Goal: Transaction & Acquisition: Purchase product/service

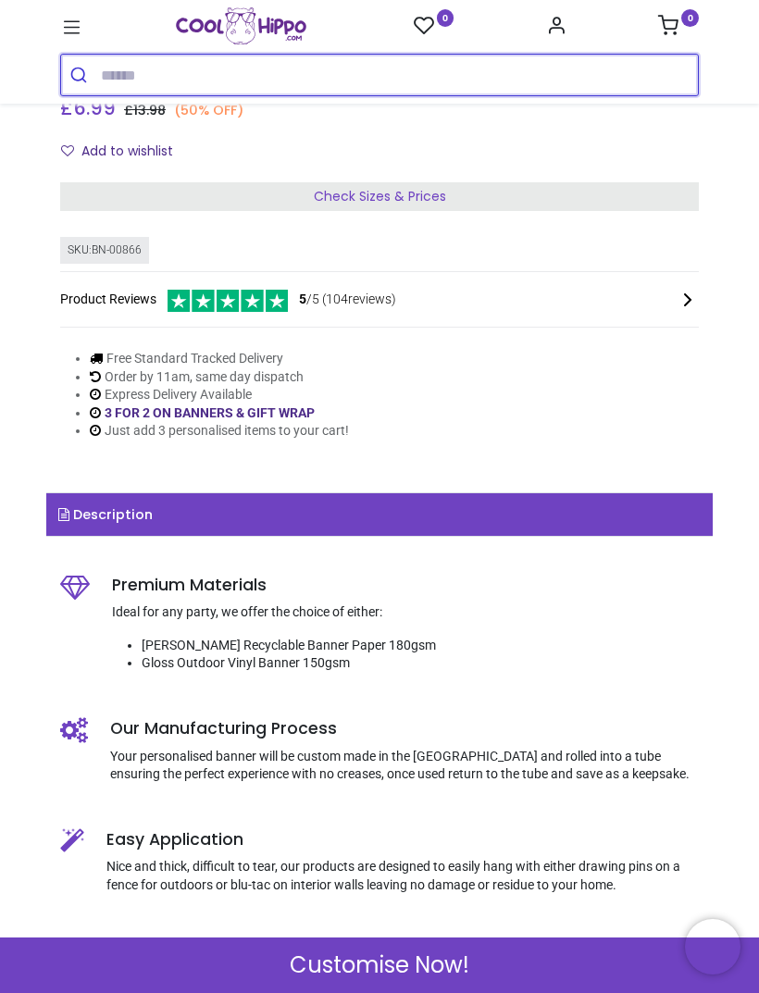
scroll to position [597, 0]
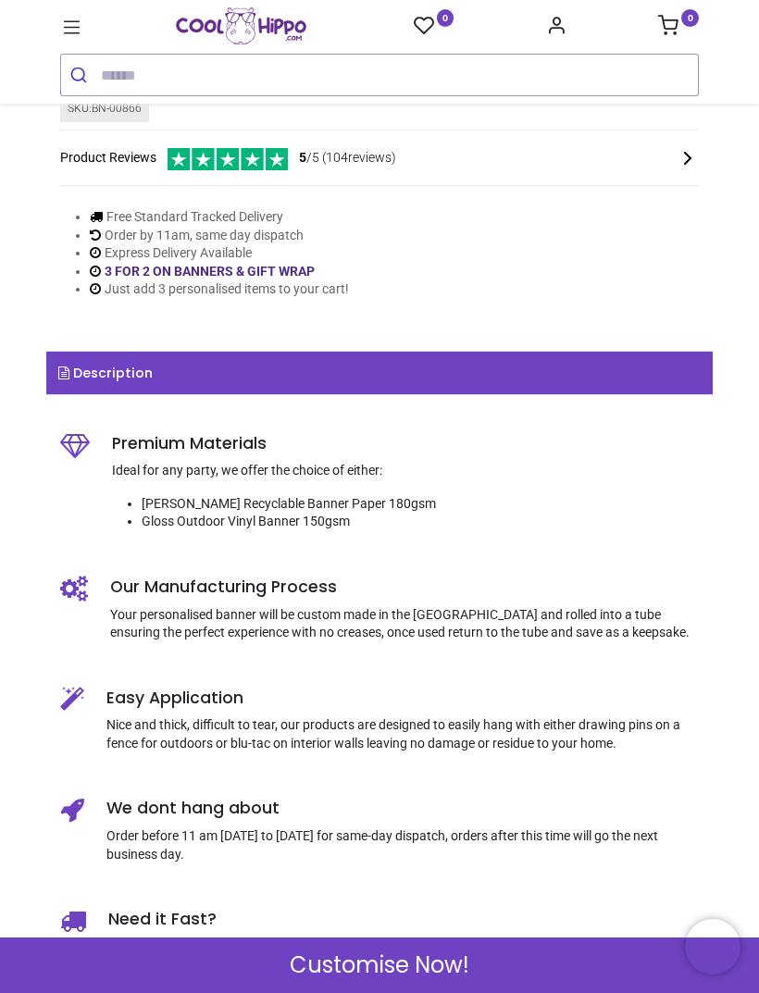
click at [424, 960] on span "Customise Now!" at bounding box center [380, 965] width 180 height 31
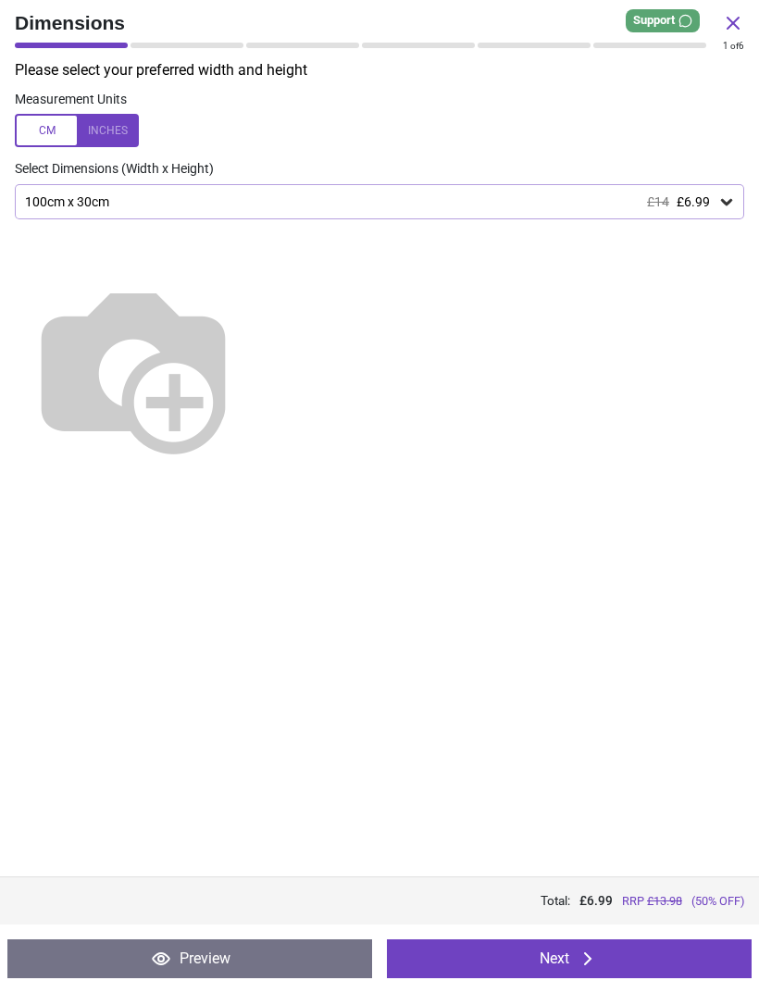
click at [44, 144] on div at bounding box center [77, 130] width 124 height 33
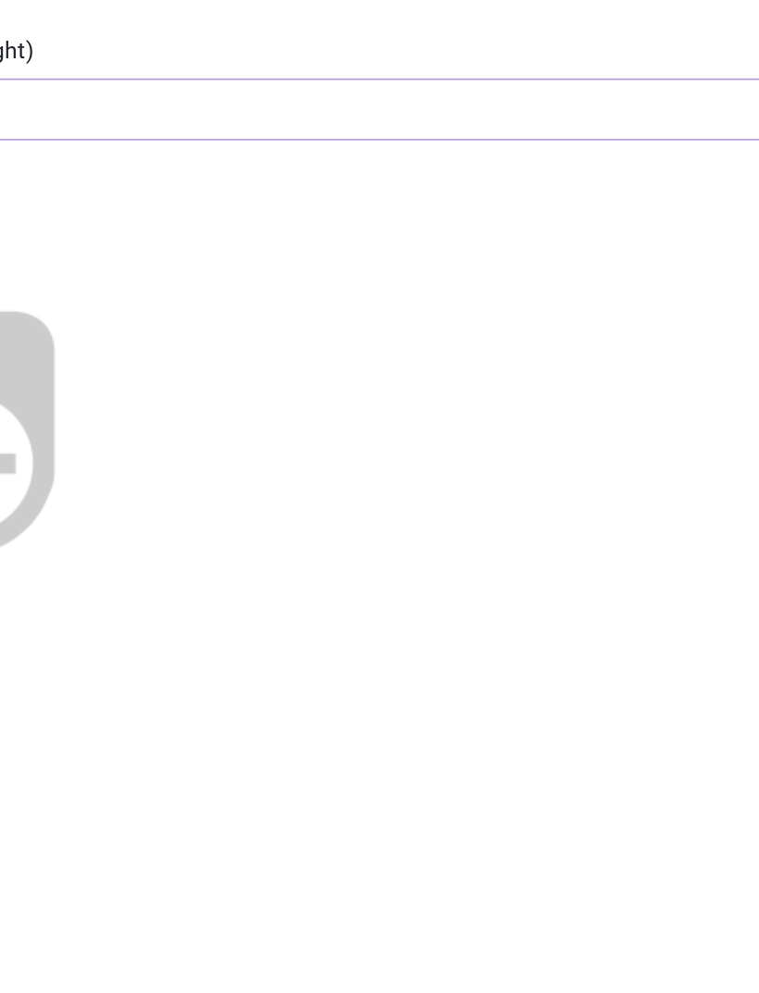
click at [252, 249] on img at bounding box center [133, 367] width 237 height 237
click at [252, 251] on img at bounding box center [133, 367] width 237 height 237
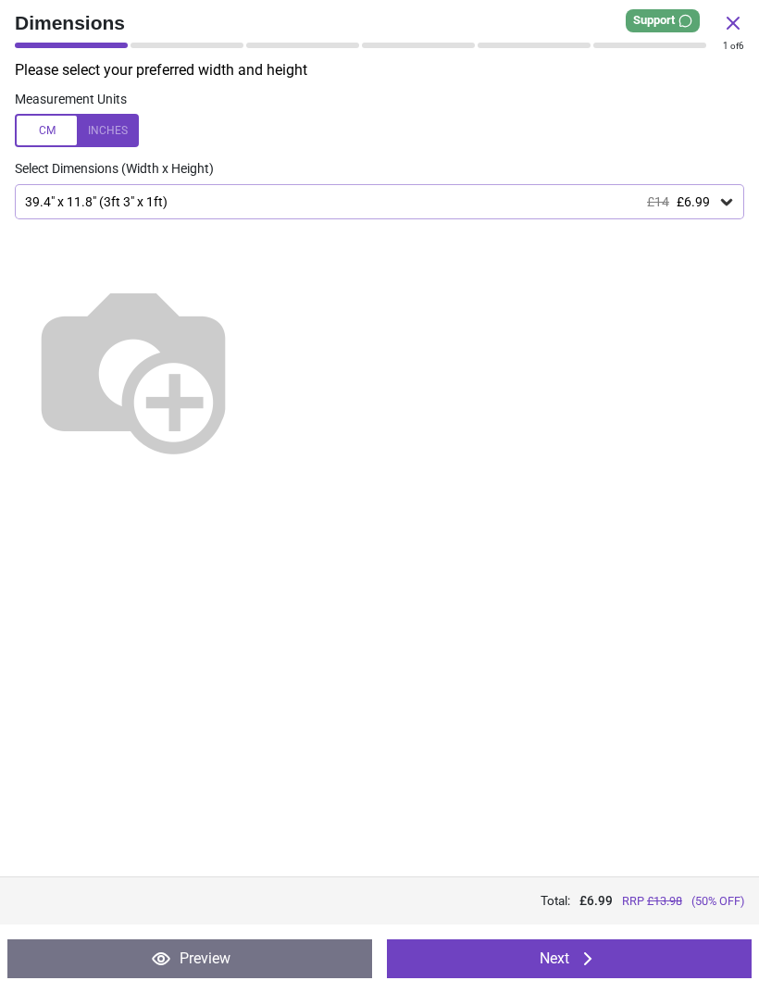
click at [730, 199] on icon at bounding box center [726, 202] width 11 height 6
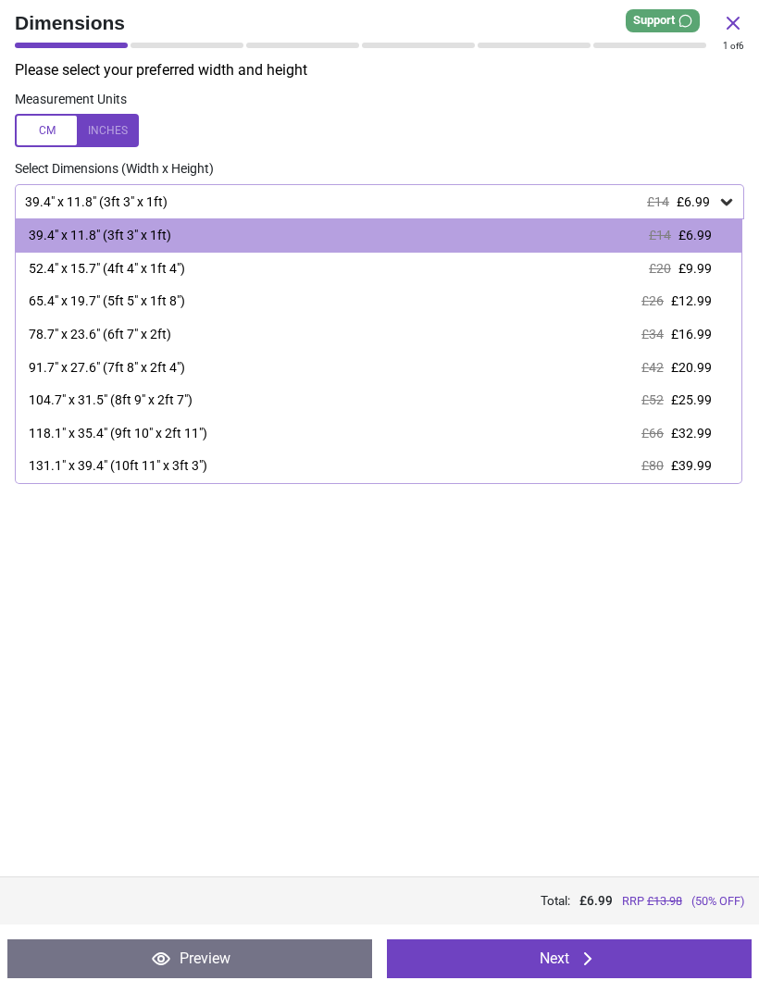
click at [694, 333] on span "£16.99" at bounding box center [691, 334] width 41 height 15
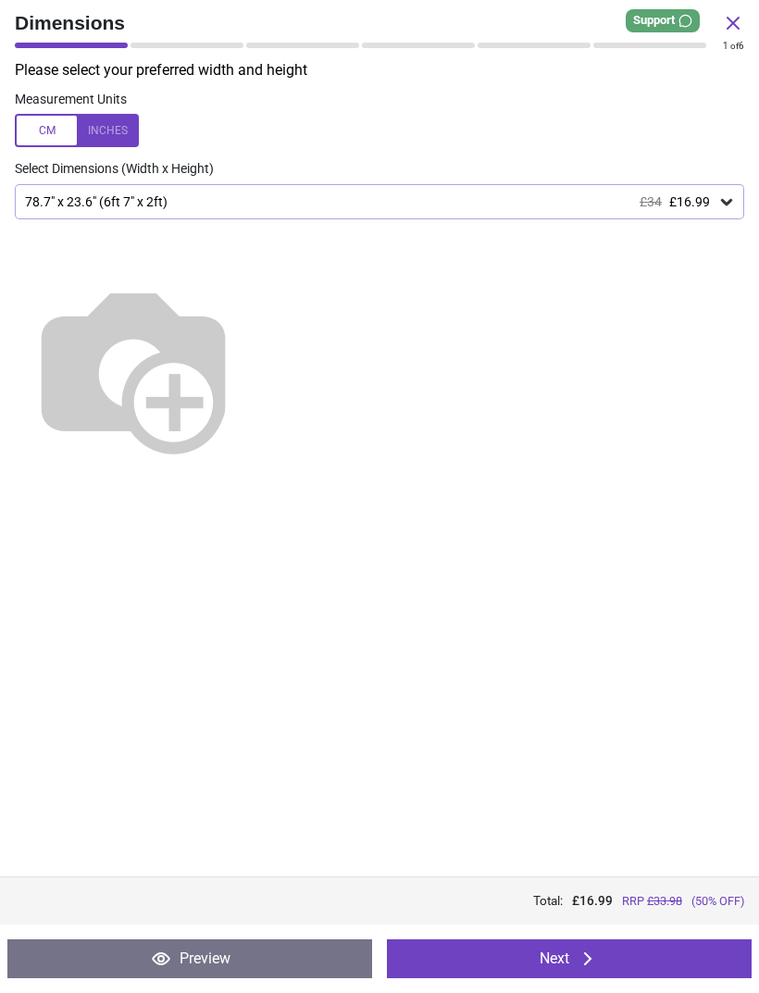
click at [740, 200] on div "78.7" x 23.6" (6ft 7" x 2ft) £34 £16.99" at bounding box center [379, 201] width 729 height 35
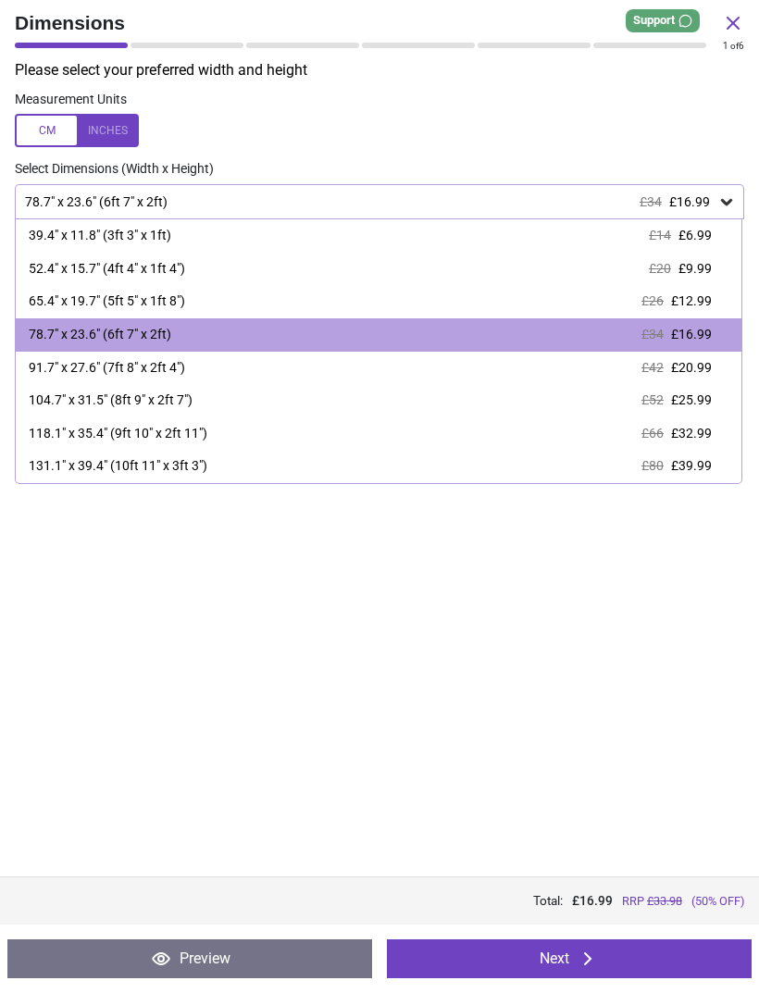
click at [689, 306] on span "£12.99" at bounding box center [691, 300] width 41 height 15
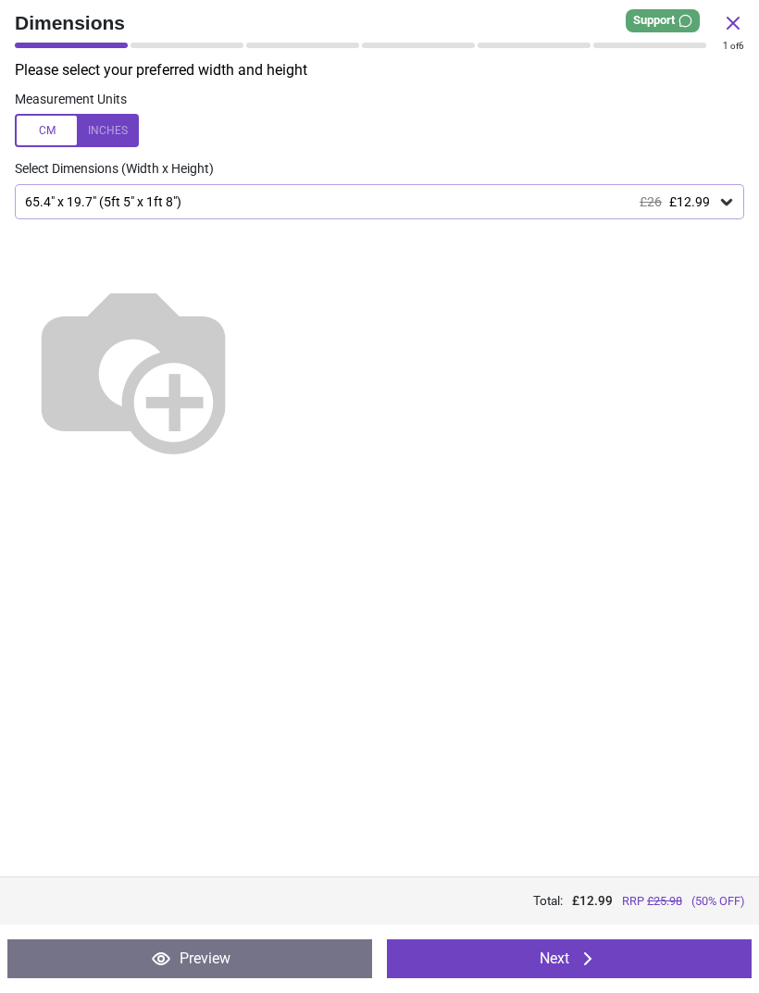
click at [579, 957] on icon at bounding box center [588, 959] width 22 height 22
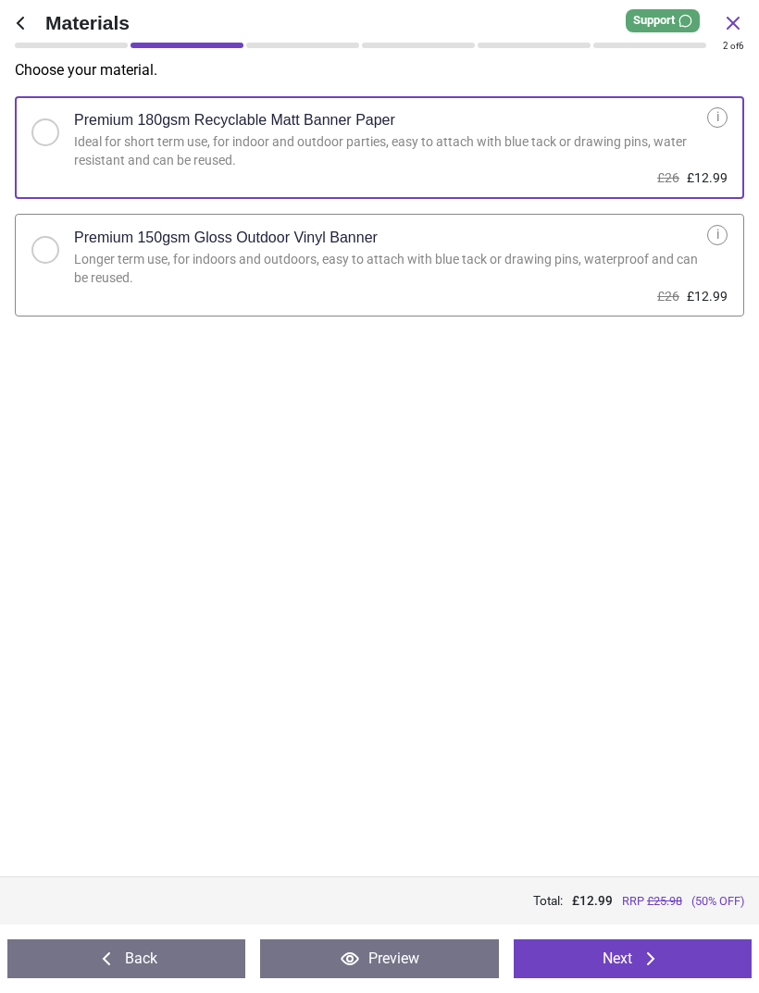
click at [579, 241] on div "Premium 150gsm Gloss Outdoor Vinyl Banner" at bounding box center [390, 238] width 633 height 26
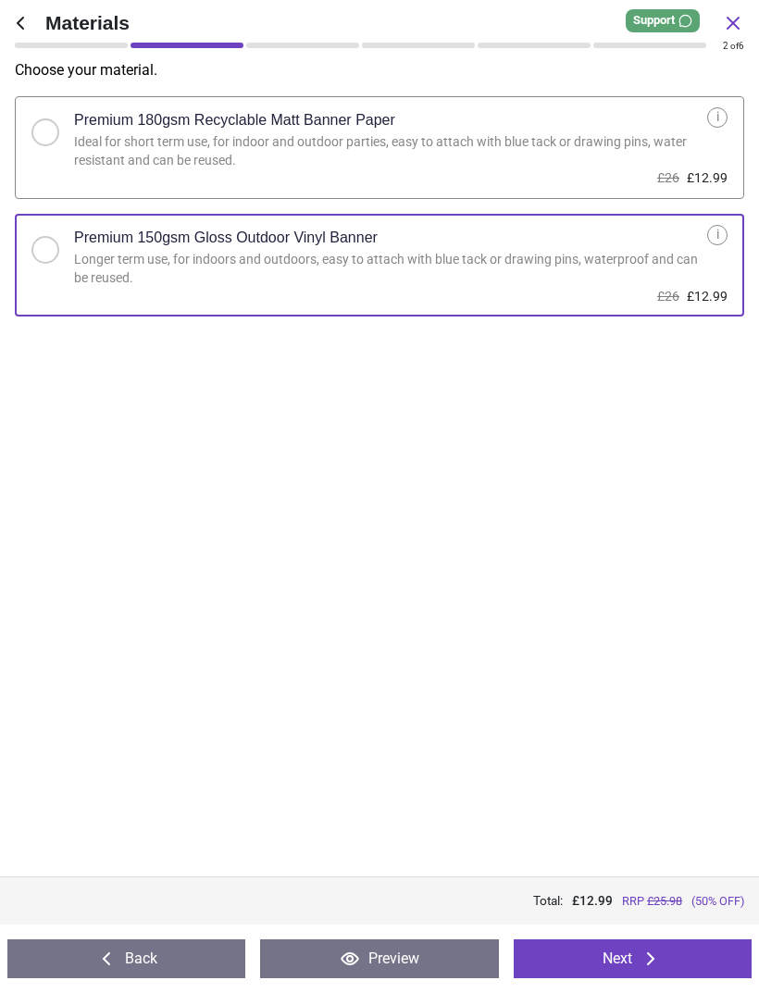
click at [626, 952] on button "Next" at bounding box center [633, 958] width 238 height 39
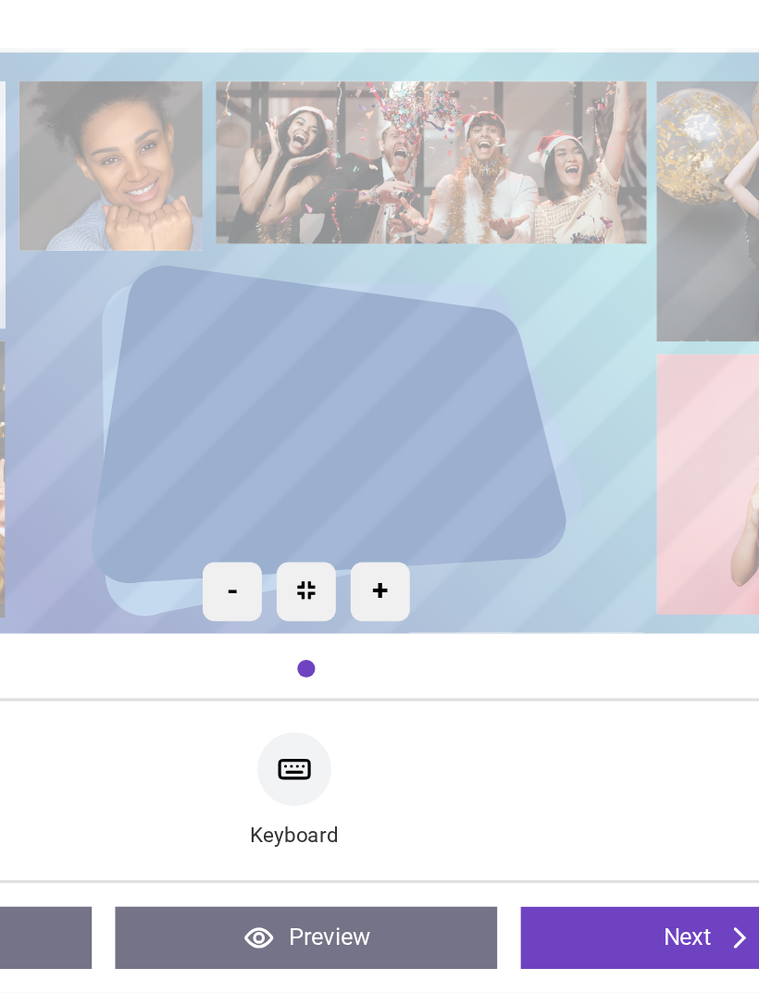
click at [320, 826] on div "Keyboard" at bounding box center [379, 867] width 668 height 82
